Goal: Check status: Check status

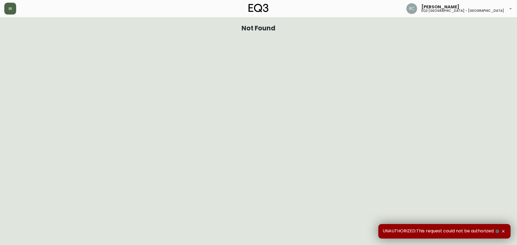
click at [13, 8] on button "button" at bounding box center [10, 9] width 12 height 12
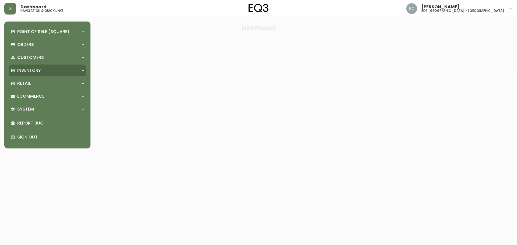
click at [32, 66] on div "Inventory" at bounding box center [48, 71] width 78 height 12
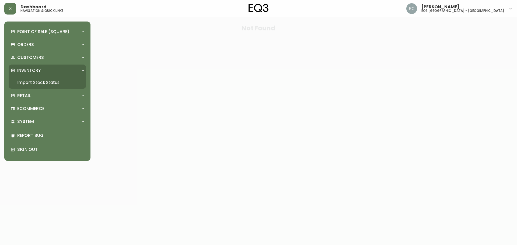
click at [30, 81] on link "Import Stock Status" at bounding box center [48, 82] width 78 height 12
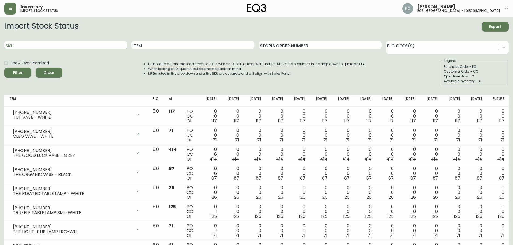
click at [93, 45] on input "SKU" at bounding box center [65, 45] width 123 height 9
paste input "[PHONE_NUMBER]"
click at [4, 68] on button "Filter" at bounding box center [17, 73] width 27 height 10
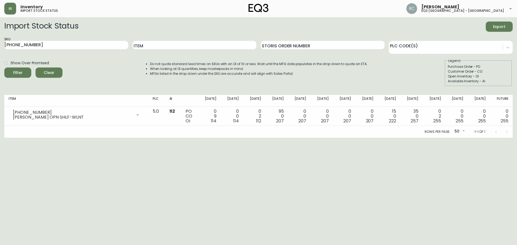
drag, startPoint x: 34, startPoint y: 156, endPoint x: 35, endPoint y: 152, distance: 3.9
click at [34, 138] on html "Inventory import stock status [PERSON_NAME] eq3 [GEOGRAPHIC_DATA] - st laurent …" at bounding box center [258, 69] width 517 height 138
click at [68, 48] on input "[PHONE_NUMBER]" at bounding box center [66, 45] width 124 height 9
drag, startPoint x: 68, startPoint y: 48, endPoint x: 0, endPoint y: 48, distance: 67.6
click at [0, 48] on main "Import Stock Status Export SKU [PHONE_NUMBER] Item Storis Order Number PLC Code…" at bounding box center [258, 77] width 517 height 121
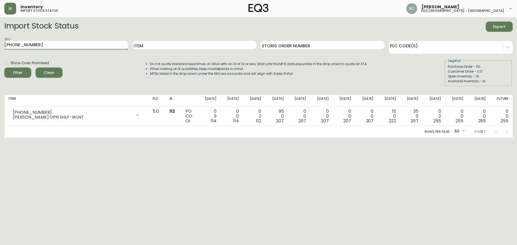
paste input "[PHONE_NUMBER]"
type input "[PHONE_NUMBER]"
click at [4, 68] on button "Filter" at bounding box center [17, 73] width 27 height 10
